Goal: Transaction & Acquisition: Register for event/course

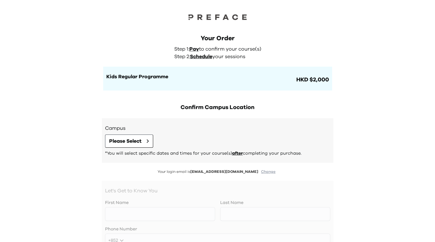
scroll to position [10, 0]
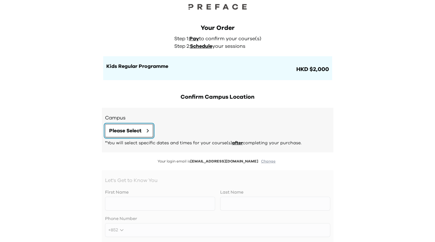
click at [146, 133] on button "Please Select" at bounding box center [129, 130] width 48 height 13
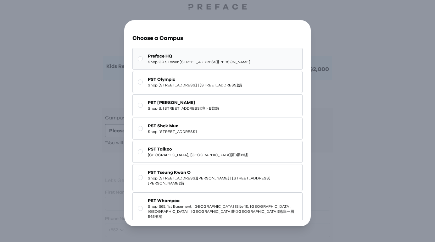
click at [196, 64] on span "Shop G07, Tower [STREET_ADDRESS][PERSON_NAME]" at bounding box center [199, 61] width 102 height 5
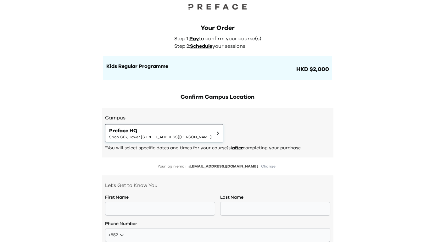
scroll to position [46, 0]
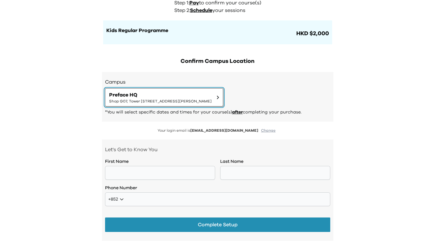
click at [205, 104] on button "Preface HQ Shop G07, Tower [STREET_ADDRESS][PERSON_NAME]" at bounding box center [164, 97] width 118 height 18
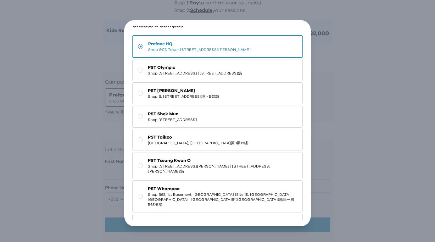
scroll to position [0, 0]
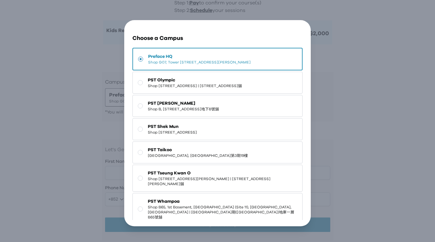
click at [321, 93] on div "Go Back Close Choose a Campus Preface HQ Shop G07, Tower [STREET_ADDRESS][PERSO…" at bounding box center [217, 123] width 435 height 246
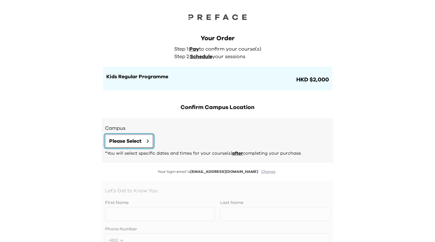
click at [139, 140] on span "Please Select" at bounding box center [125, 141] width 32 height 8
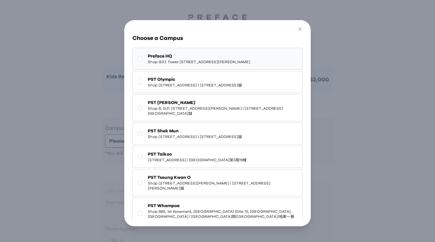
click at [183, 64] on span "Shop G07, Tower [STREET_ADDRESS][PERSON_NAME]" at bounding box center [199, 61] width 102 height 5
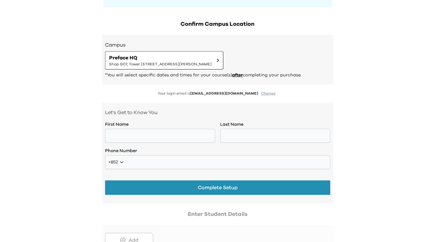
scroll to position [108, 0]
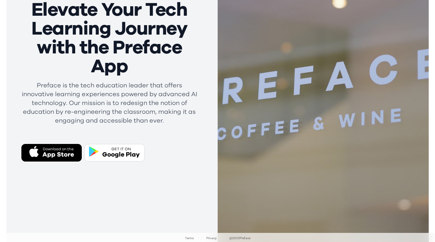
scroll to position [95, 0]
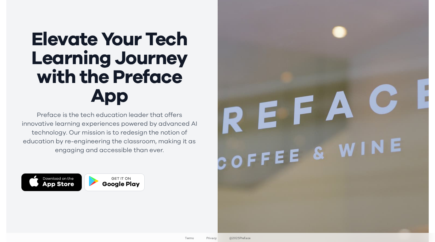
scroll to position [112, 0]
